Goal: Browse casually

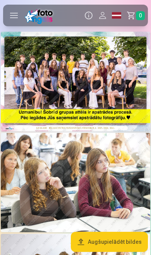
click at [11, 19] on label at bounding box center [14, 16] width 22 height 22
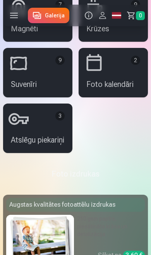
scroll to position [107, 0]
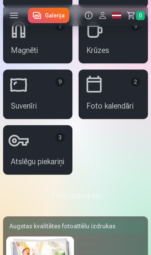
click at [10, 11] on label at bounding box center [14, 16] width 22 height 22
click at [41, 14] on link "Galerija" at bounding box center [48, 15] width 41 height 15
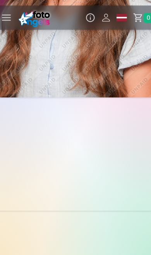
scroll to position [1114, 0]
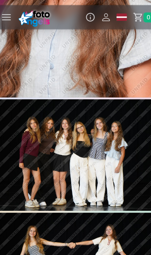
click at [22, 159] on img at bounding box center [75, 138] width 149 height 99
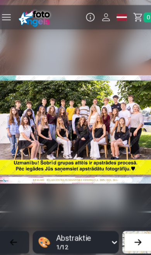
scroll to position [0, 1510]
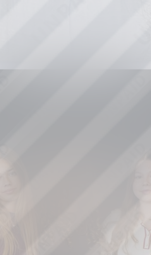
click at [30, 45] on div at bounding box center [75, 115] width 145 height 169
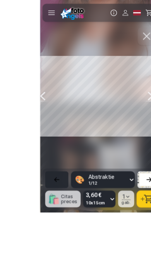
scroll to position [1104, 0]
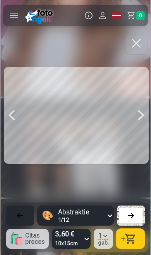
scroll to position [0, 1811]
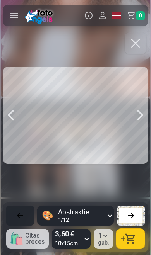
click at [134, 50] on button "button" at bounding box center [136, 44] width 22 height 22
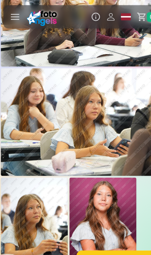
scroll to position [1442, 0]
click at [16, 215] on img at bounding box center [32, 211] width 62 height 93
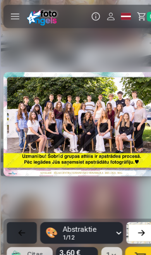
scroll to position [0, 2113]
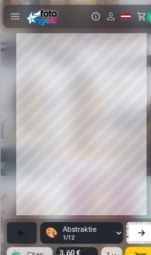
click at [1, 18] on div at bounding box center [1, 15] width 3 height 25
